Goal: Task Accomplishment & Management: Use online tool/utility

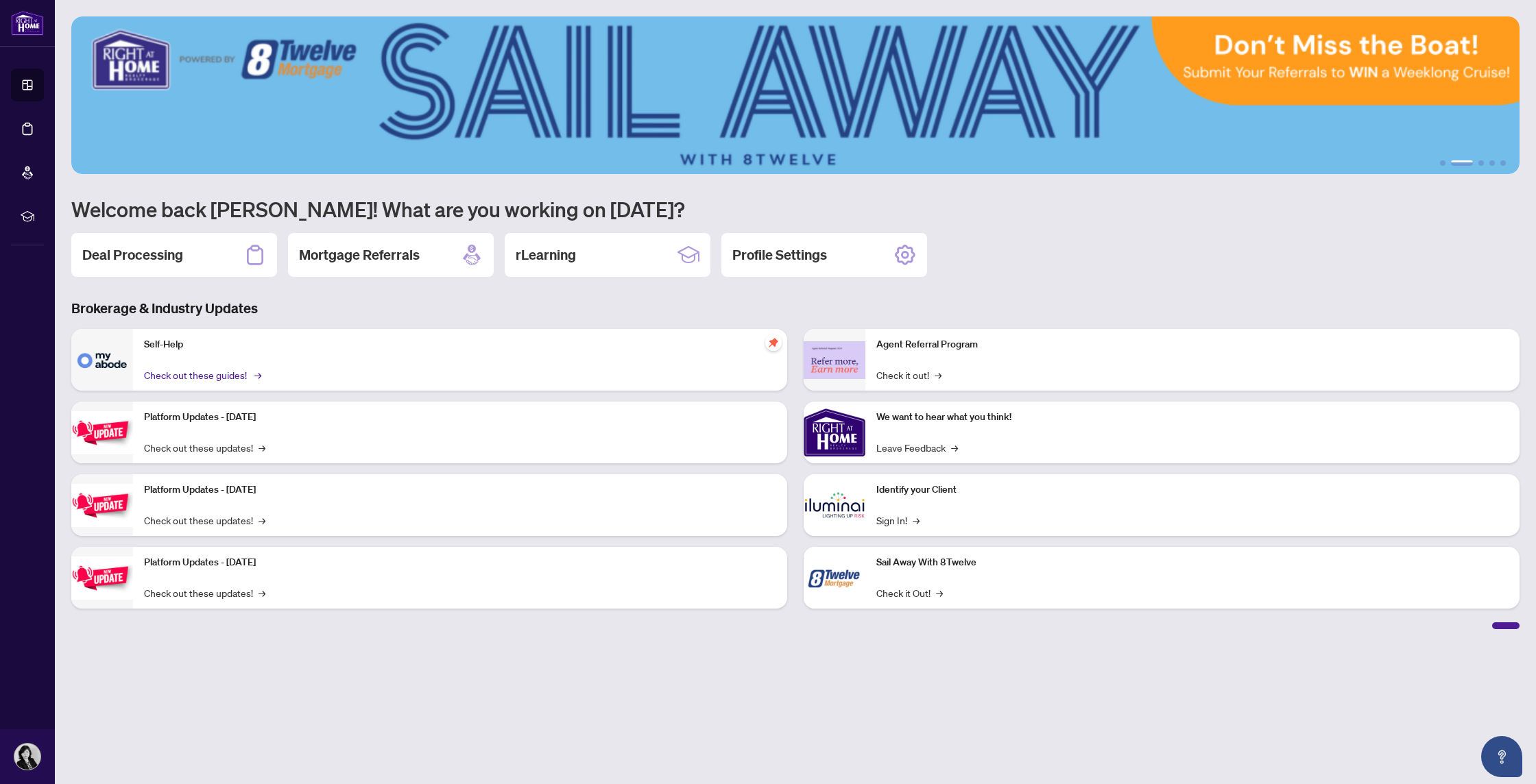
click at [241, 377] on link "Check out these guides! →" at bounding box center [202, 375] width 115 height 15
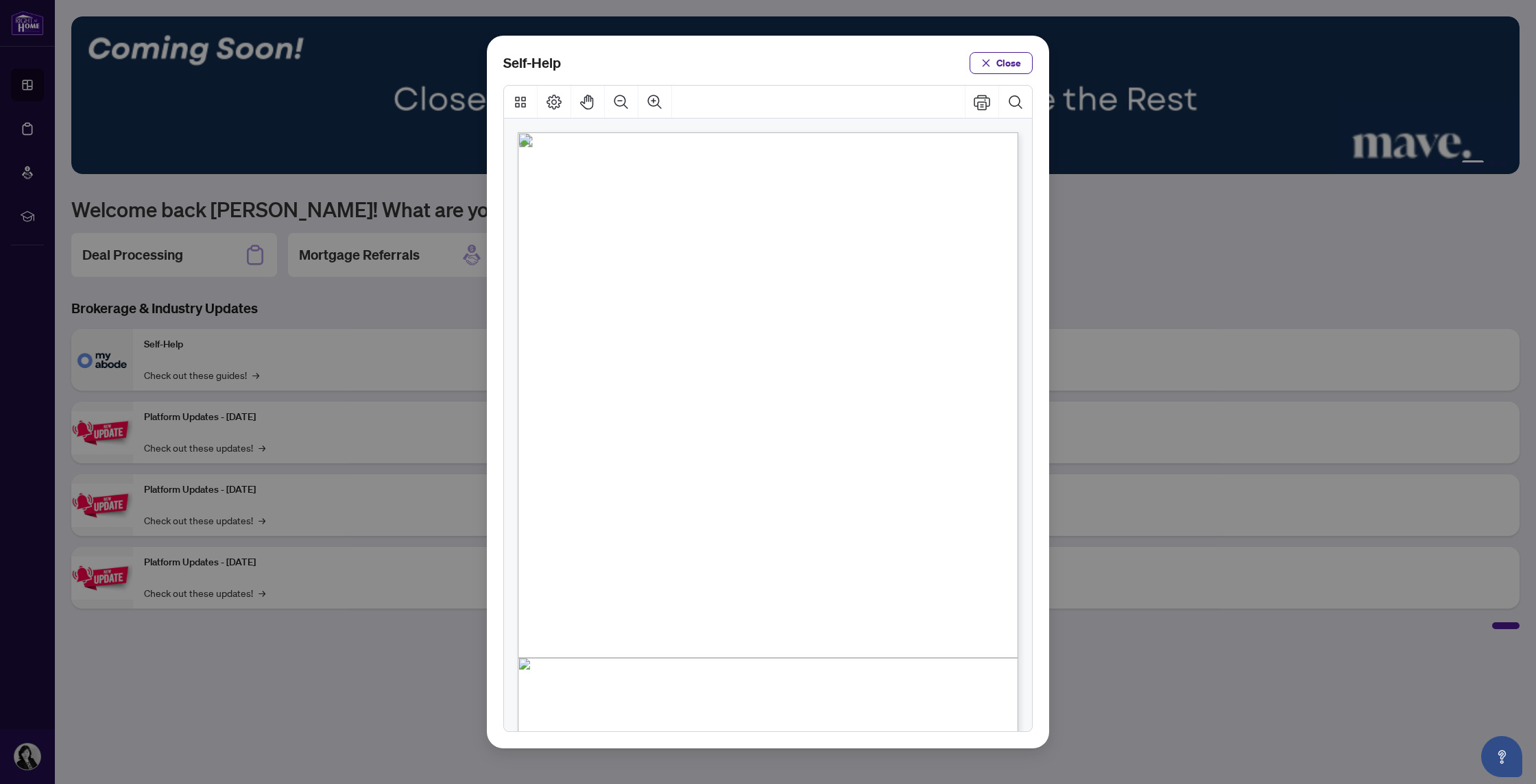
click at [765, 302] on span "PDF" at bounding box center [769, 305] width 19 height 14
click at [790, 396] on span "PDF" at bounding box center [790, 401] width 19 height 14
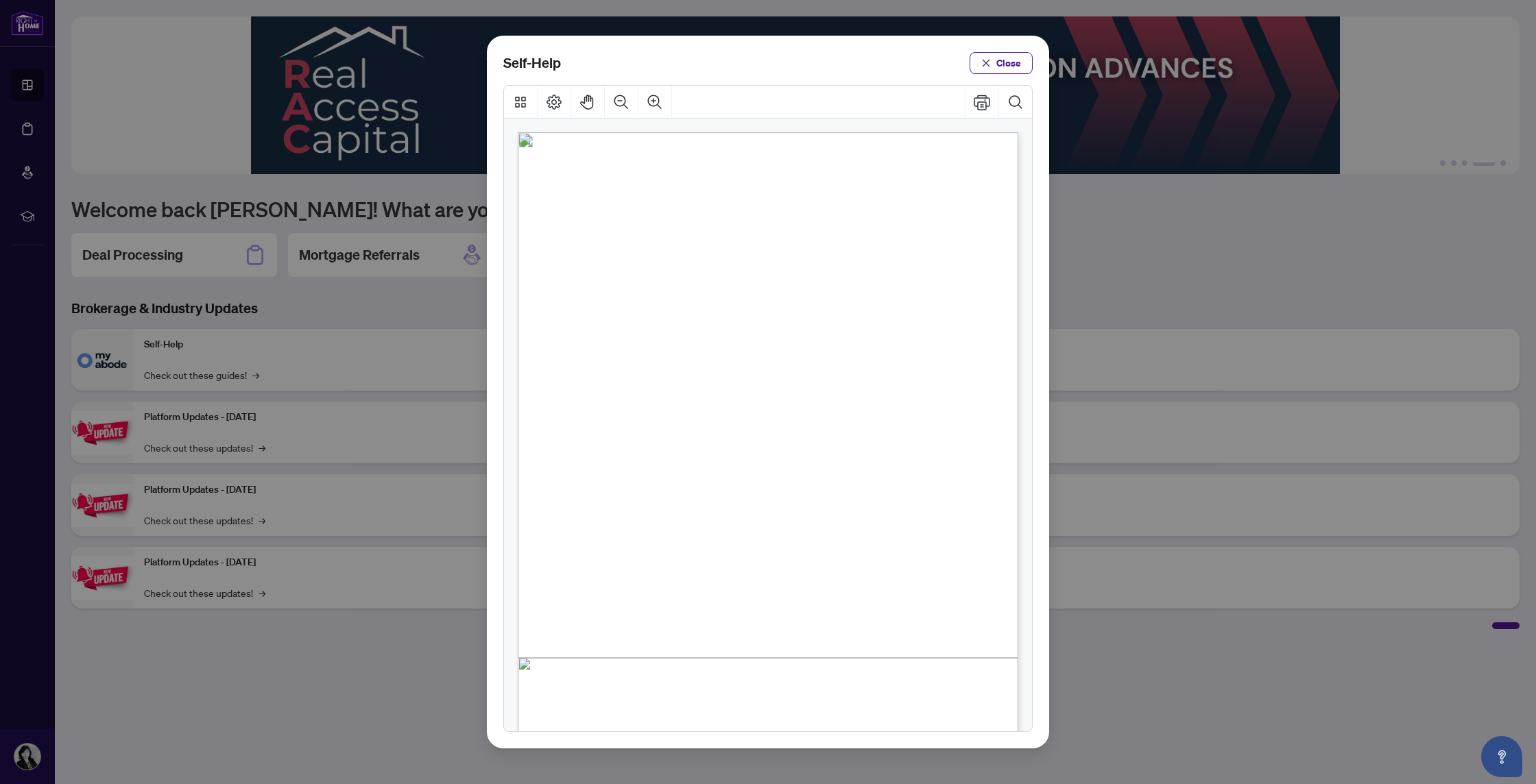
click at [822, 619] on span "PDF" at bounding box center [822, 624] width 19 height 14
click at [746, 556] on span "PDF" at bounding box center [743, 554] width 19 height 14
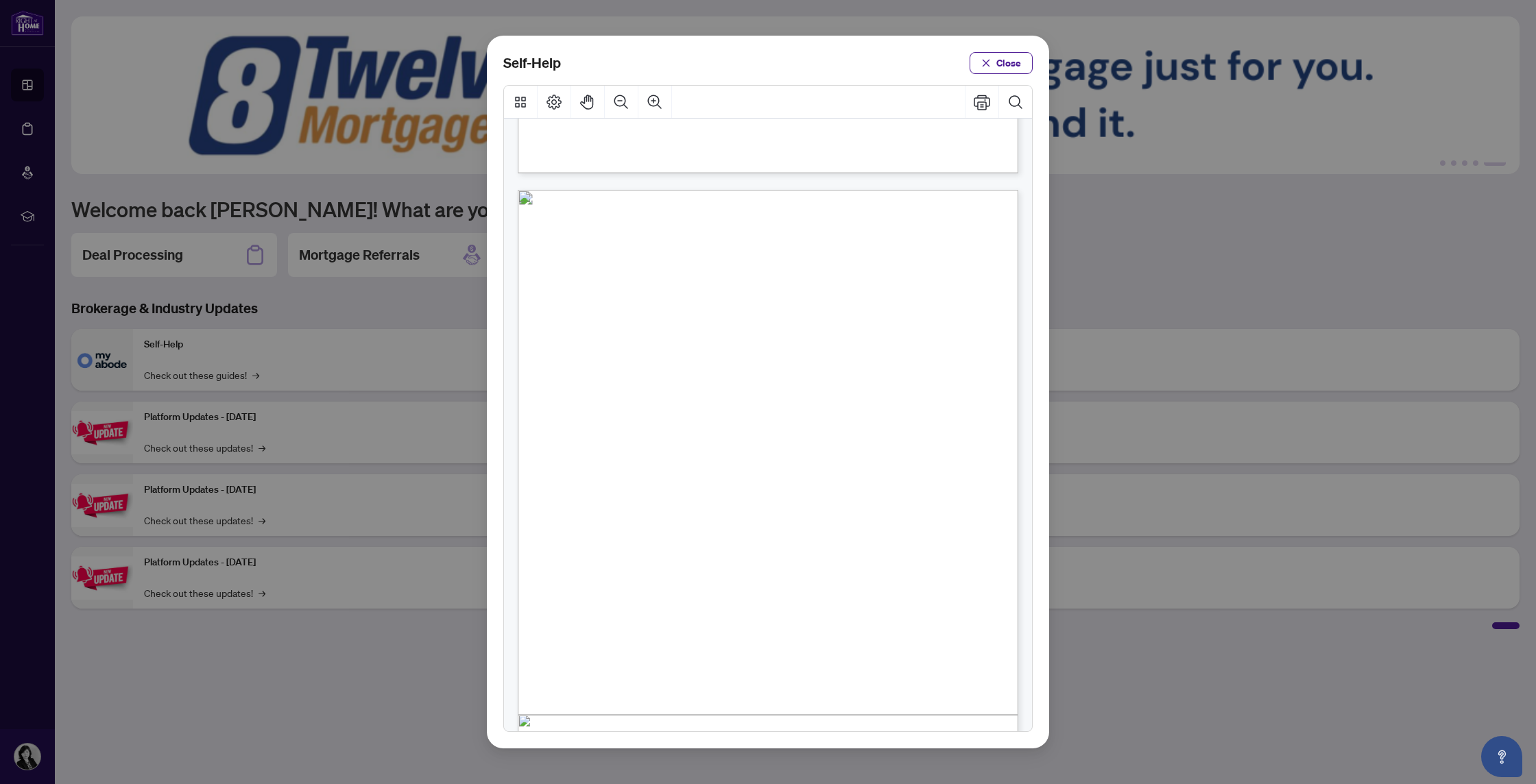
drag, startPoint x: 994, startPoint y: 58, endPoint x: 978, endPoint y: 60, distance: 16.1
click at [994, 58] on button "Close" at bounding box center [1001, 63] width 63 height 22
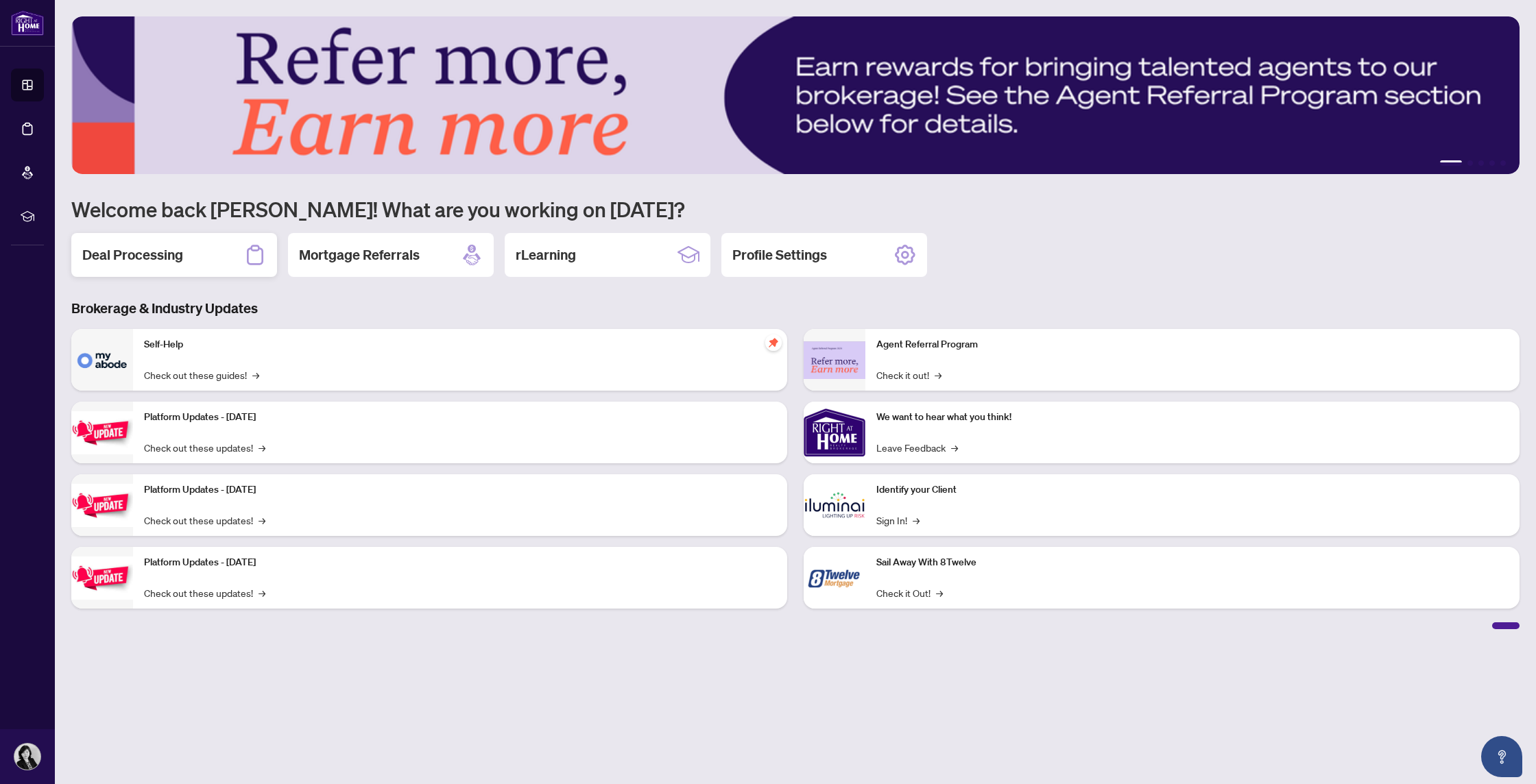
click at [109, 258] on h2 "Deal Processing" at bounding box center [132, 254] width 101 height 19
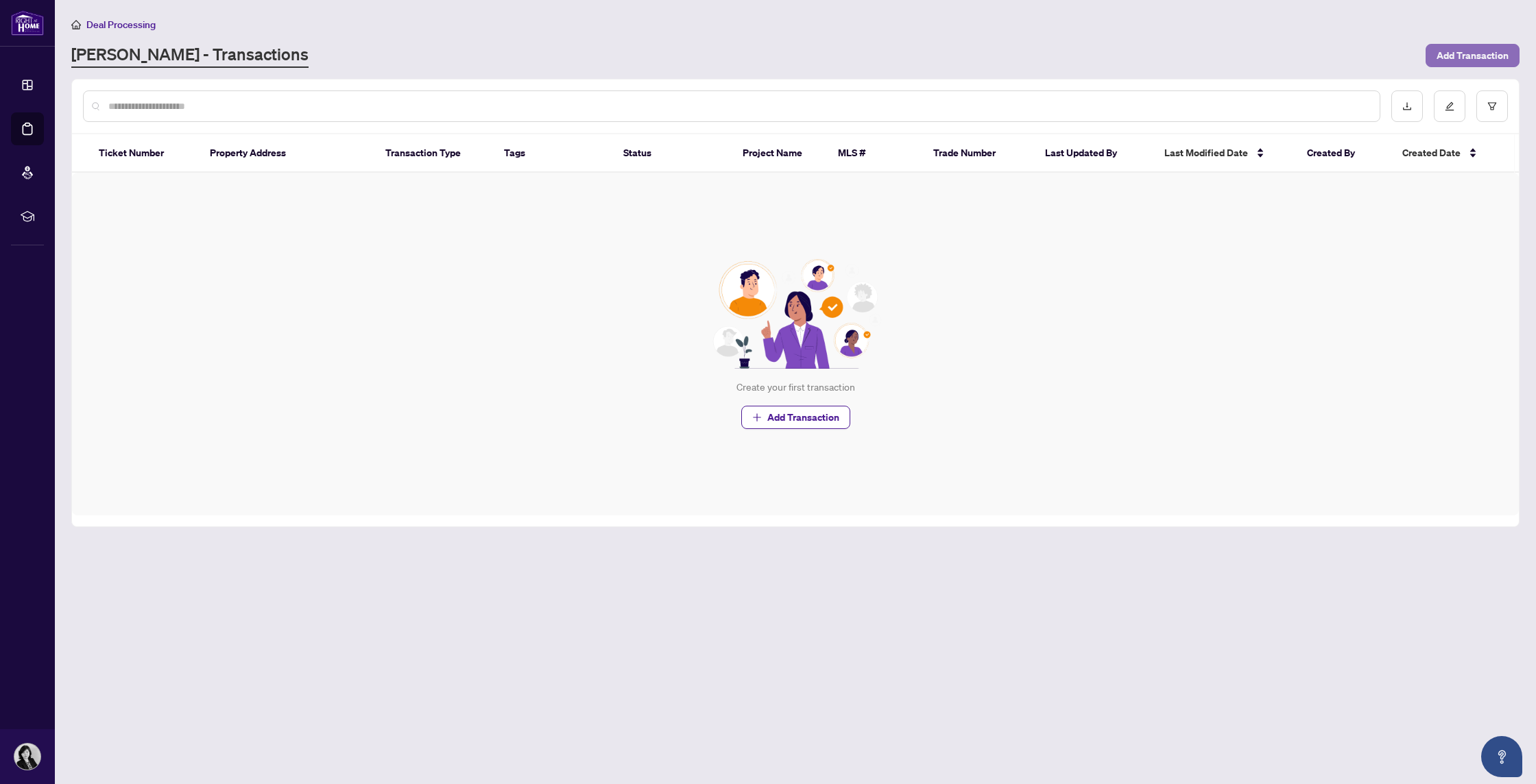
click at [1484, 55] on span "Add Transaction" at bounding box center [1472, 55] width 72 height 22
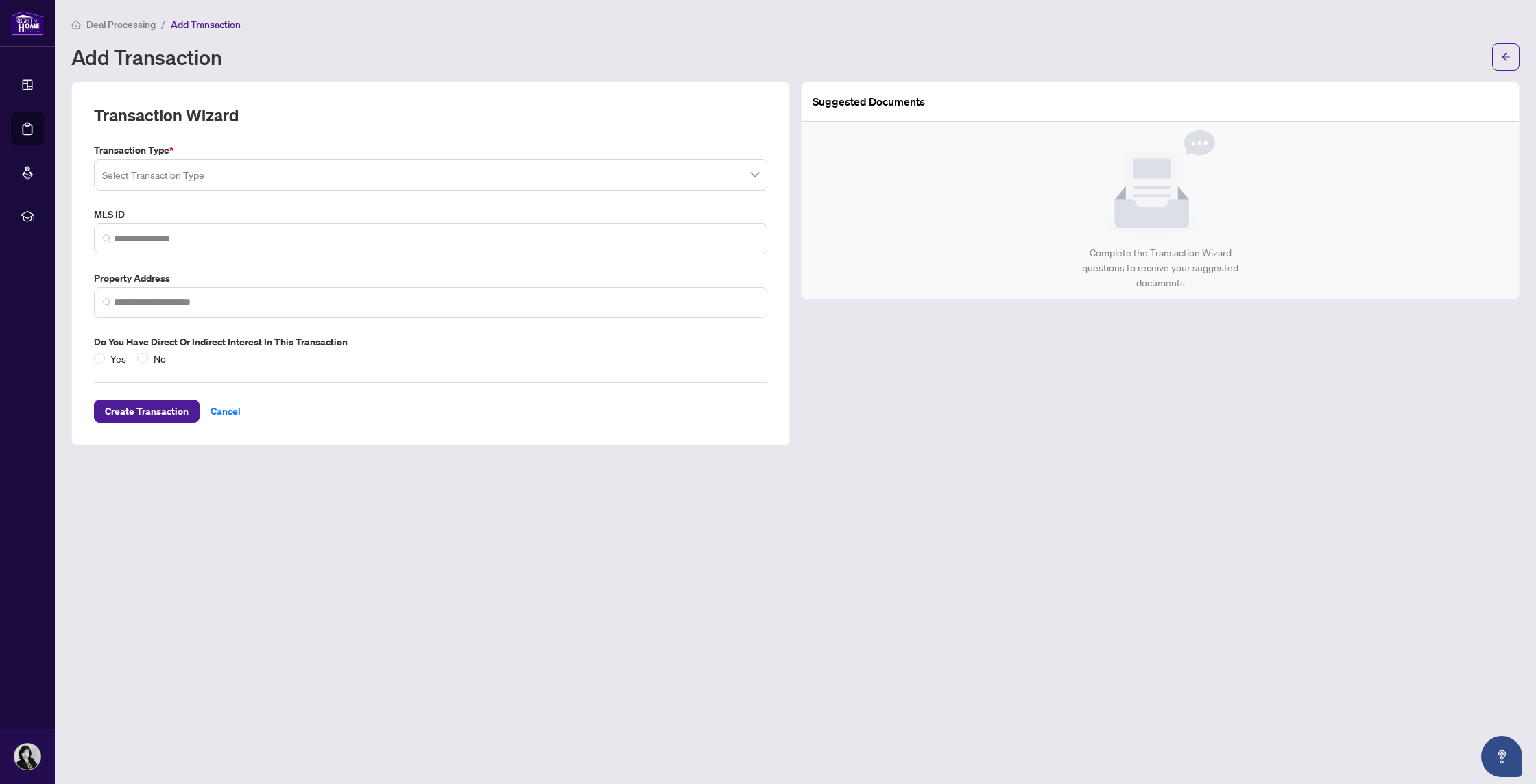
click at [301, 172] on input "search" at bounding box center [424, 177] width 645 height 30
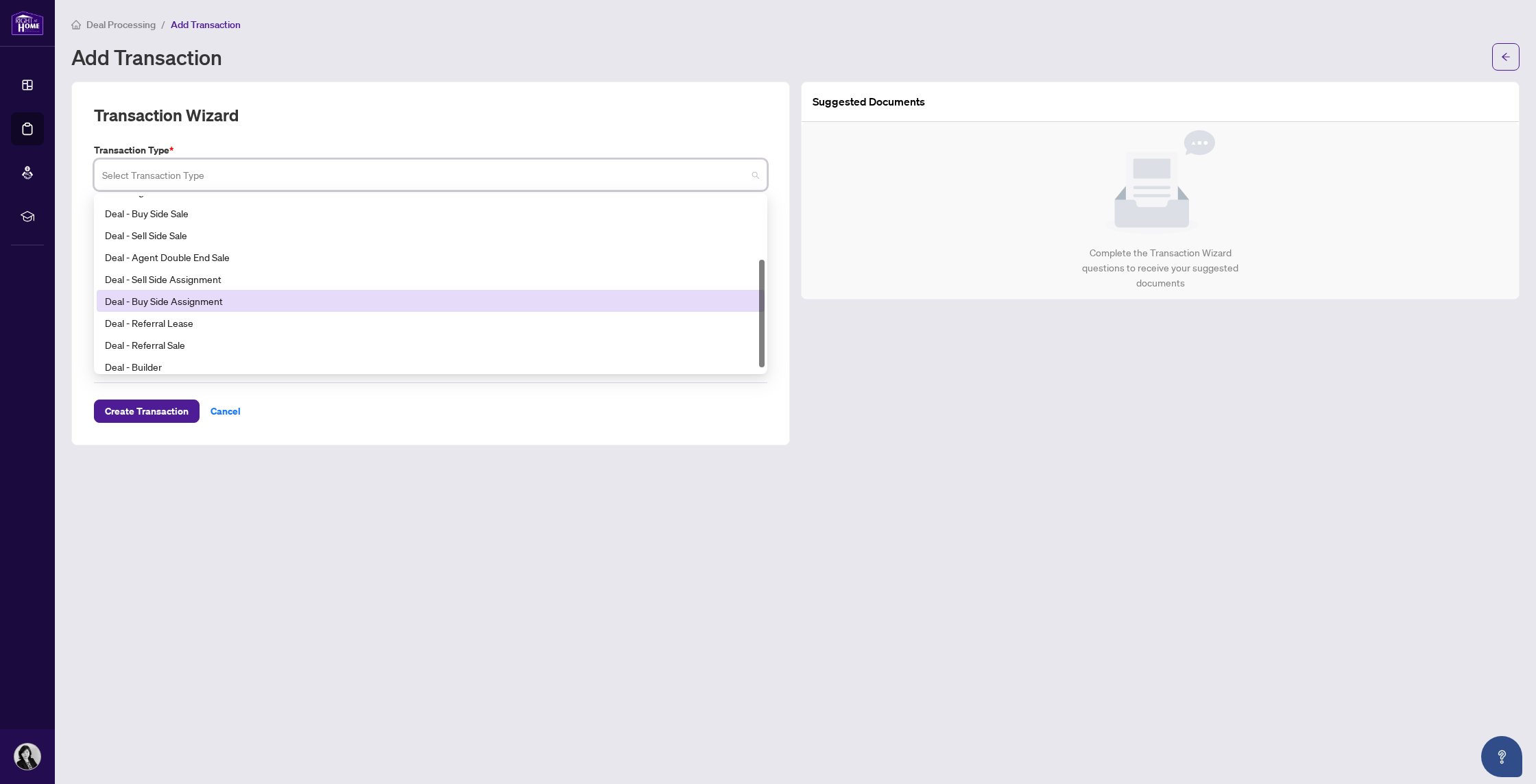
scroll to position [110, 0]
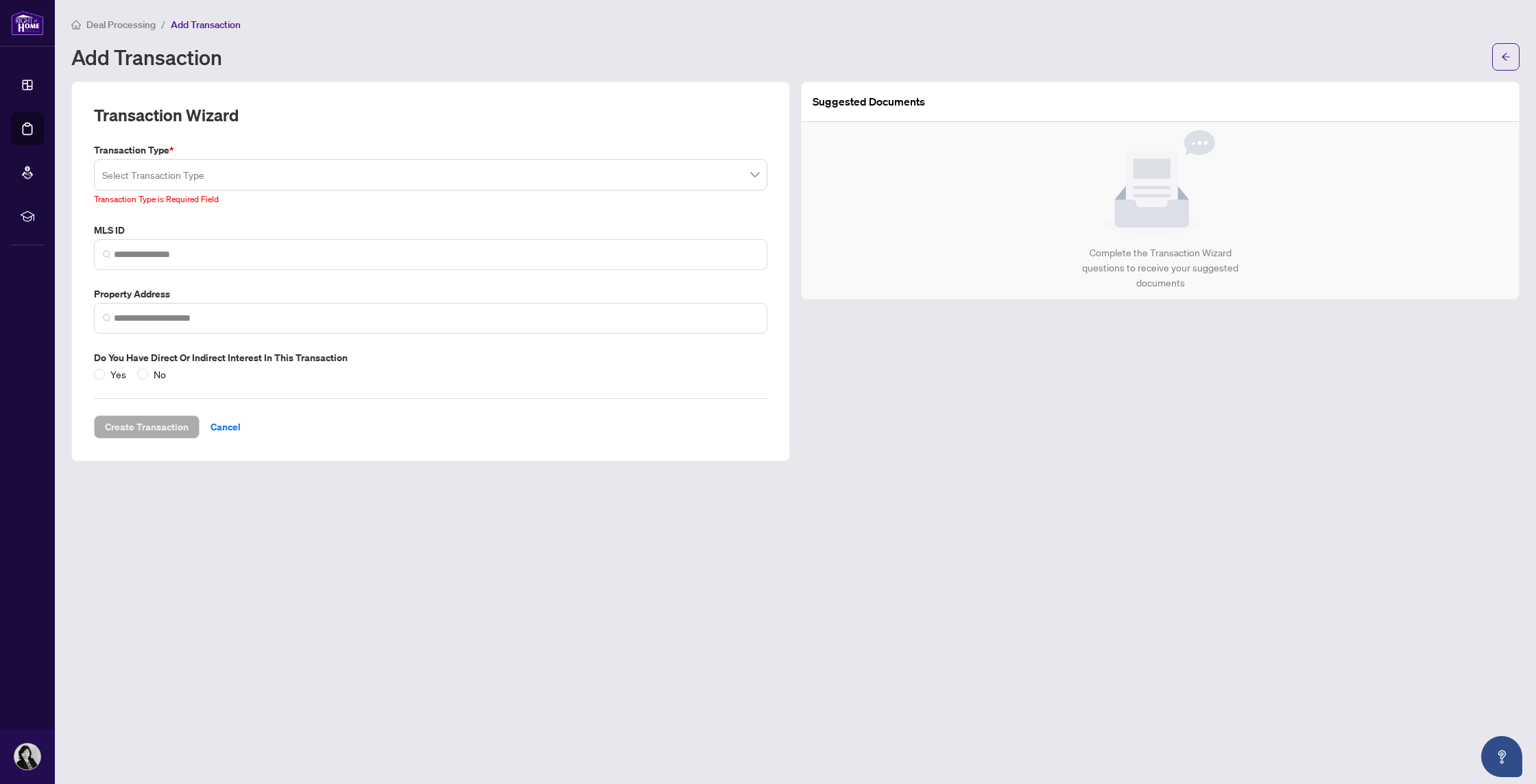
click at [304, 92] on div "Transaction Wizard Transaction Type * Select Transaction Type 17 18 19 Deal - A…" at bounding box center [431, 271] width 718 height 379
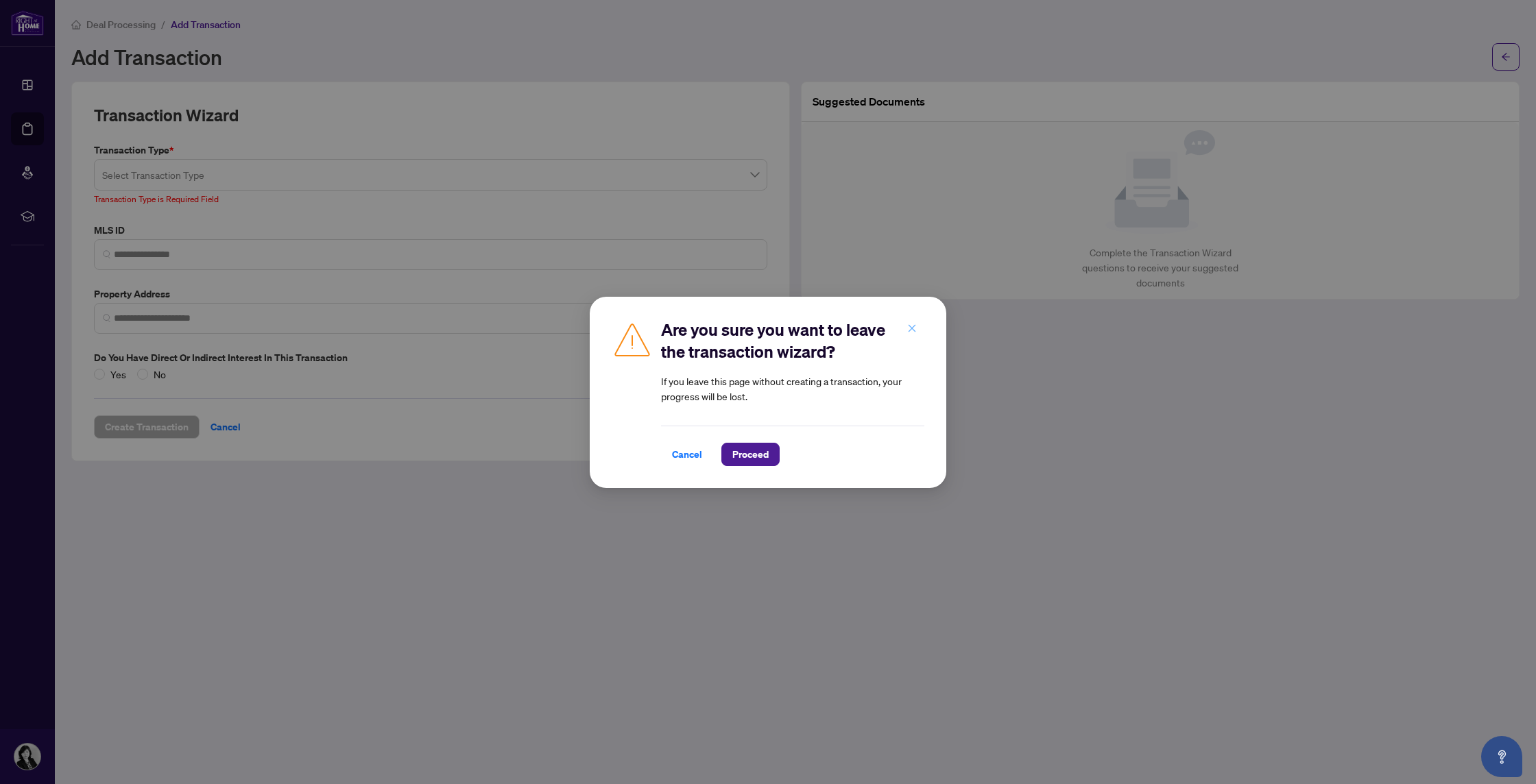
click at [912, 329] on icon "close" at bounding box center [912, 328] width 10 height 10
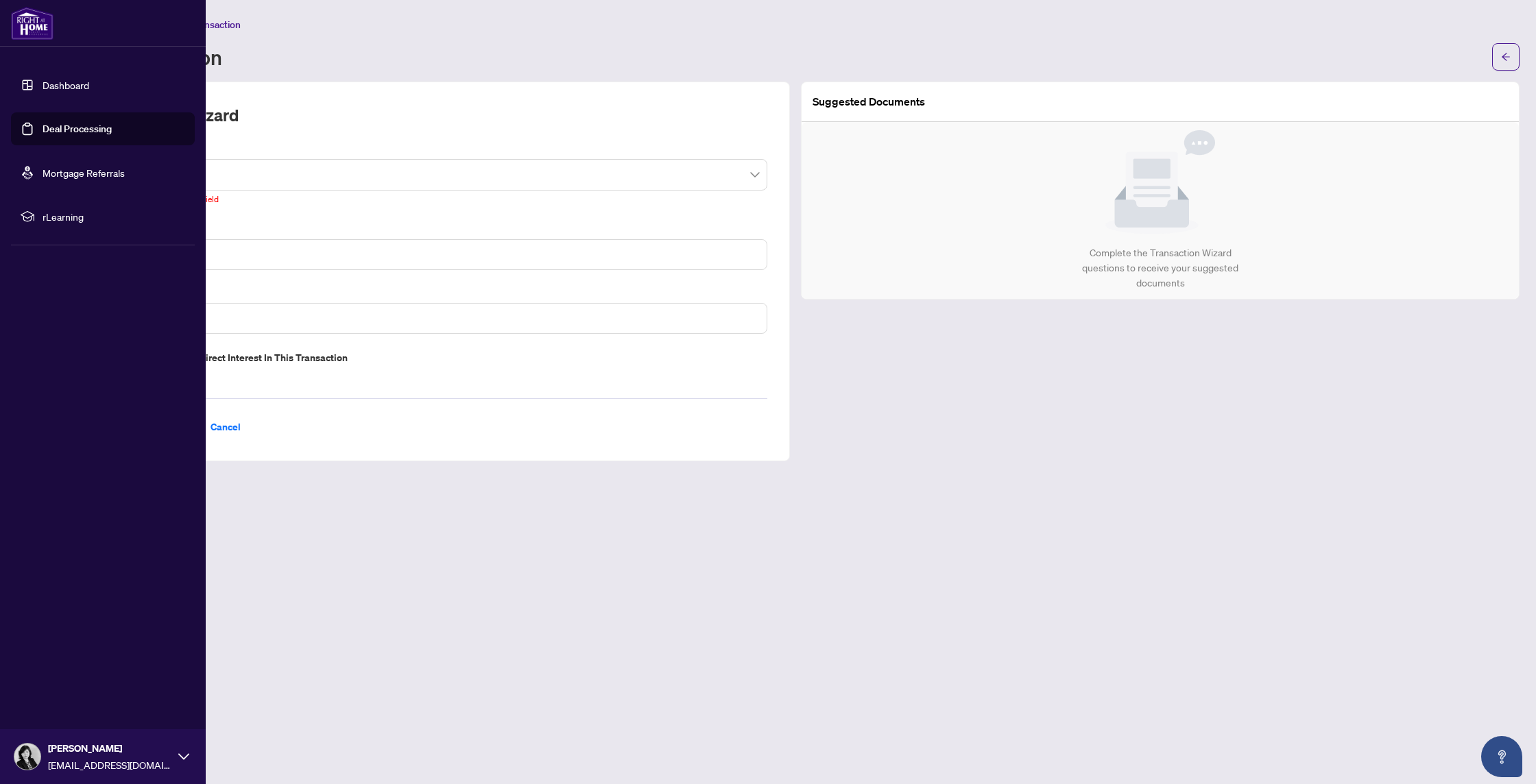
click at [46, 84] on link "Dashboard" at bounding box center [65, 85] width 46 height 12
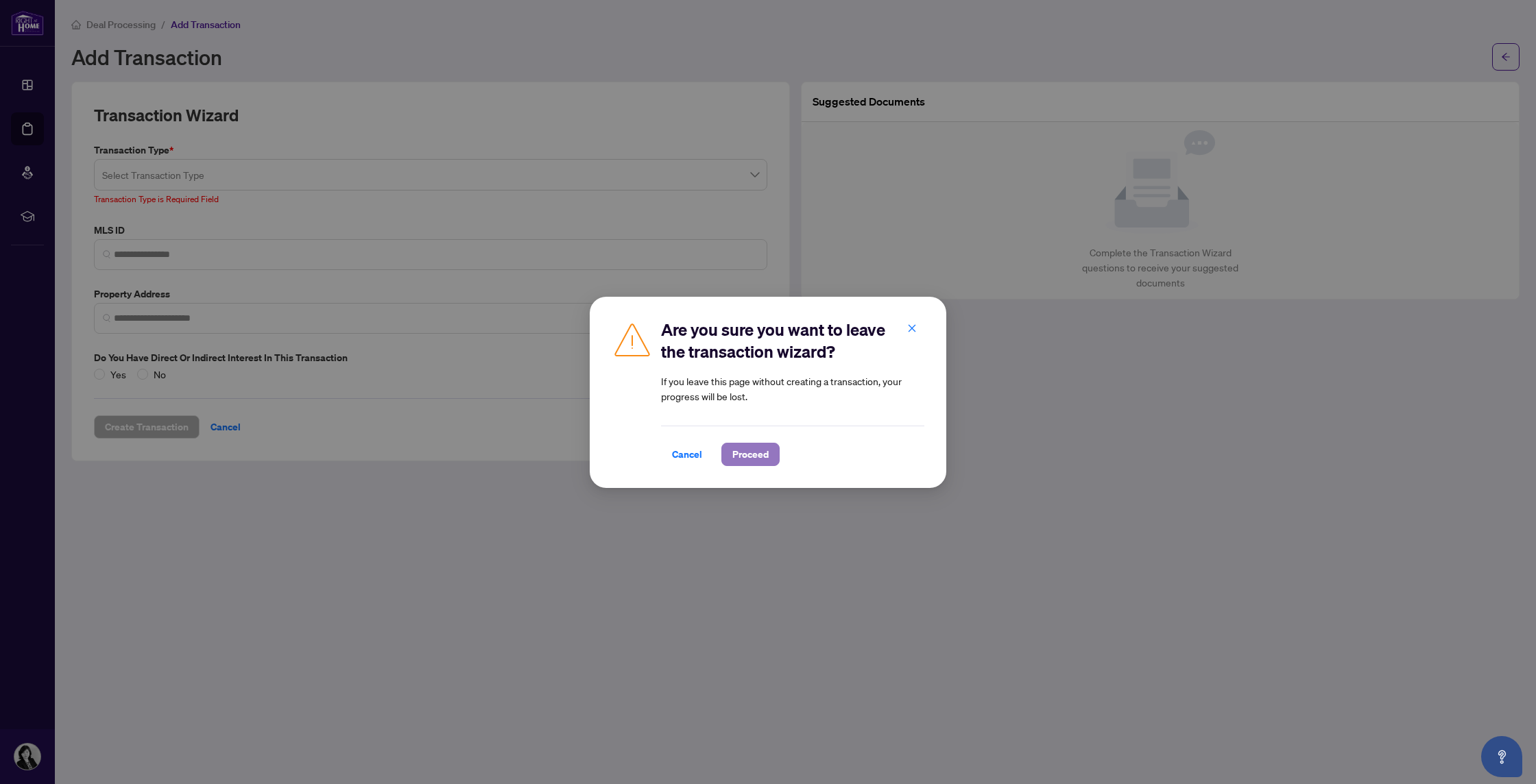
click at [738, 458] on span "Proceed" at bounding box center [751, 454] width 36 height 22
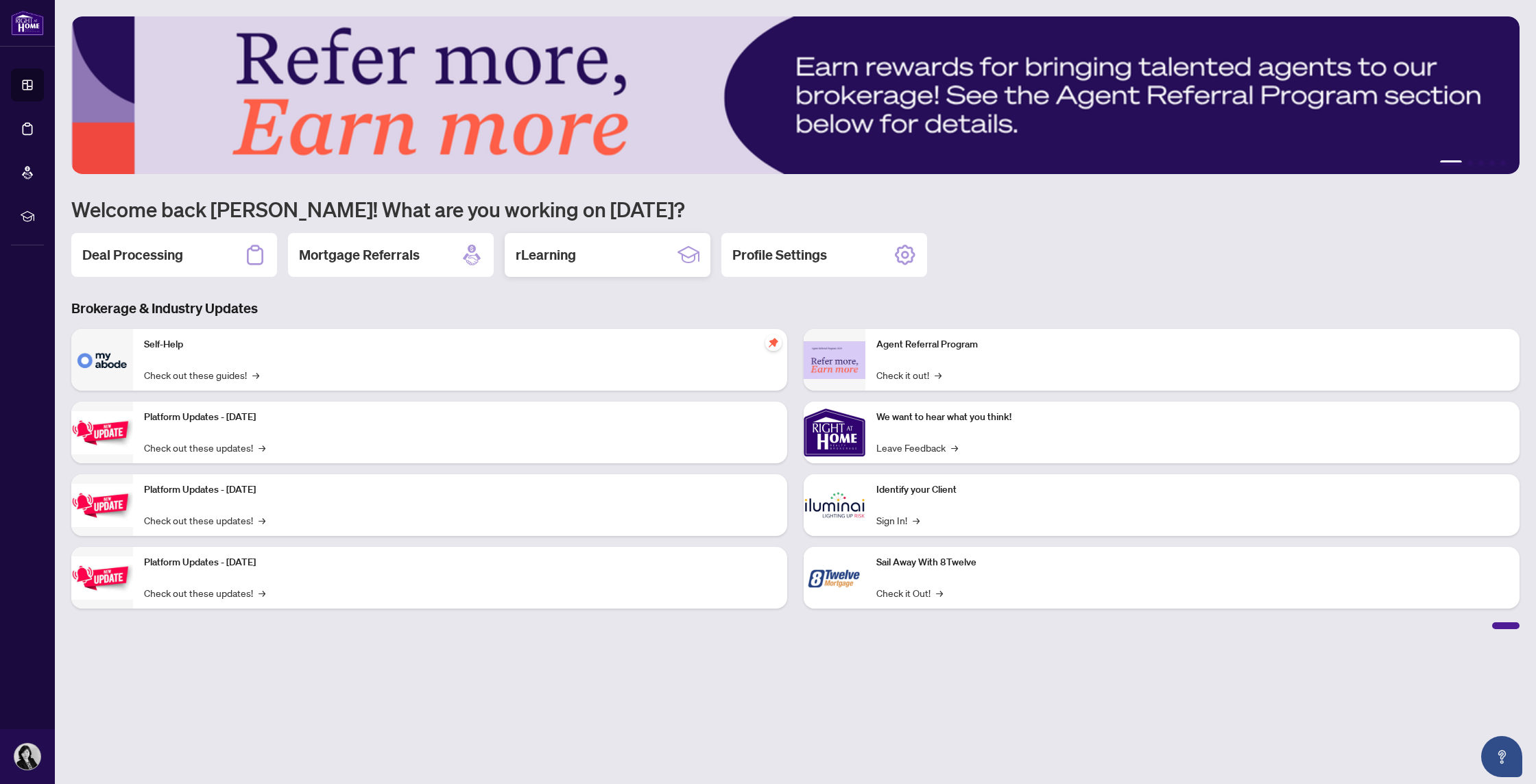
click at [557, 248] on h2 "rLearning" at bounding box center [545, 254] width 60 height 19
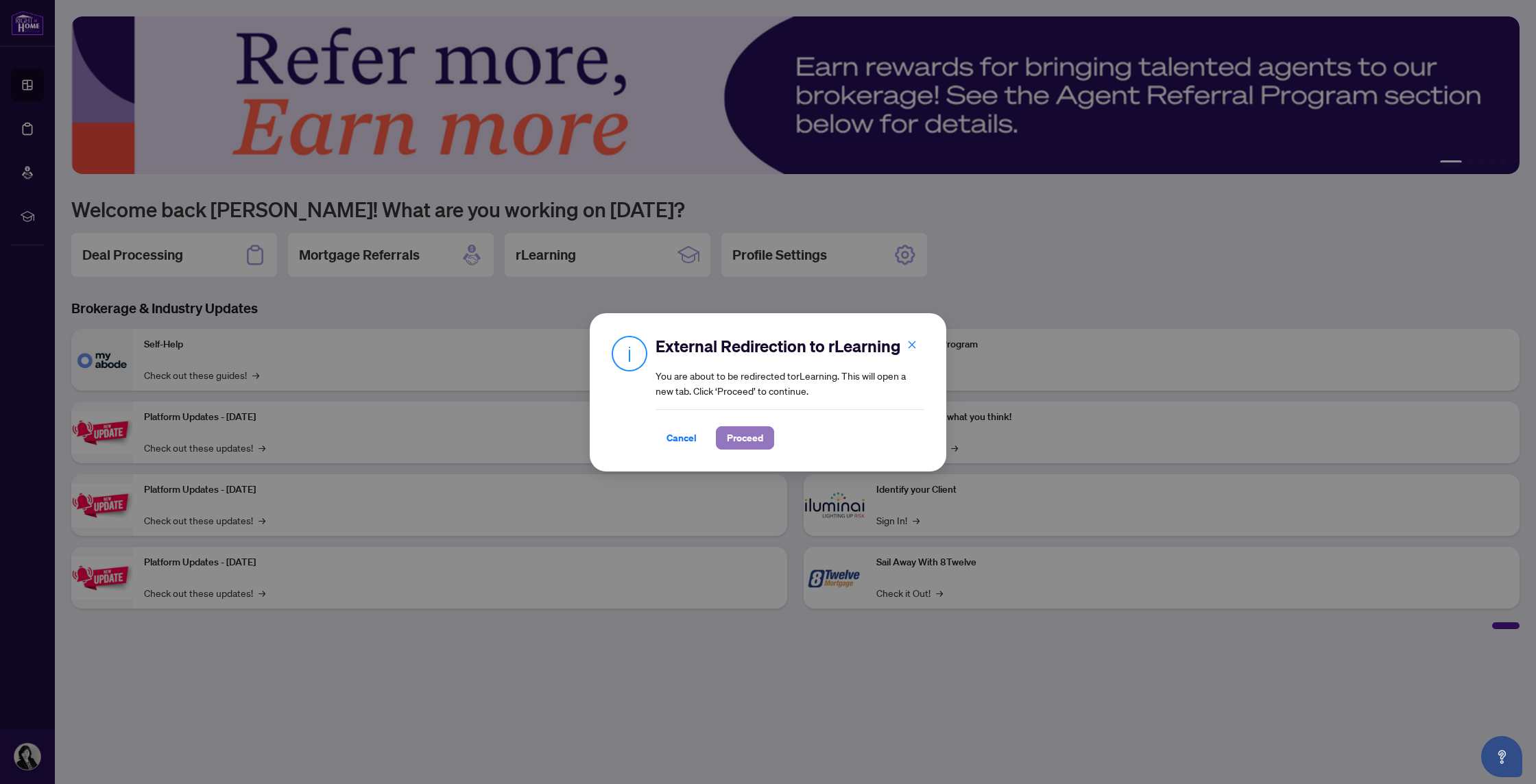
click at [755, 430] on button "Proceed" at bounding box center [745, 438] width 58 height 24
